Goal: Navigation & Orientation: Find specific page/section

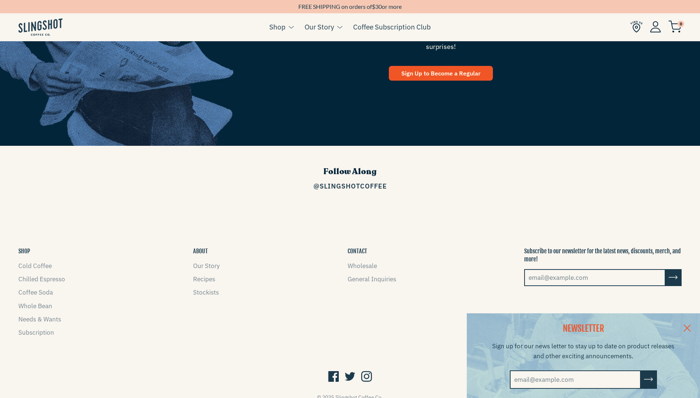
scroll to position [1104, 0]
click at [203, 275] on link "Recipes" at bounding box center [204, 279] width 22 height 8
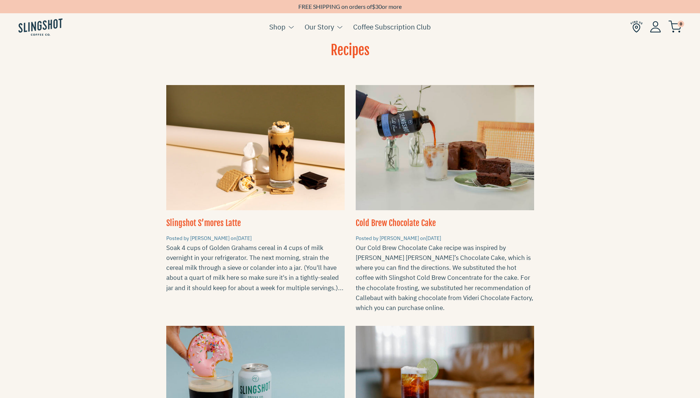
click at [41, 25] on img at bounding box center [40, 26] width 44 height 17
